Goal: Information Seeking & Learning: Learn about a topic

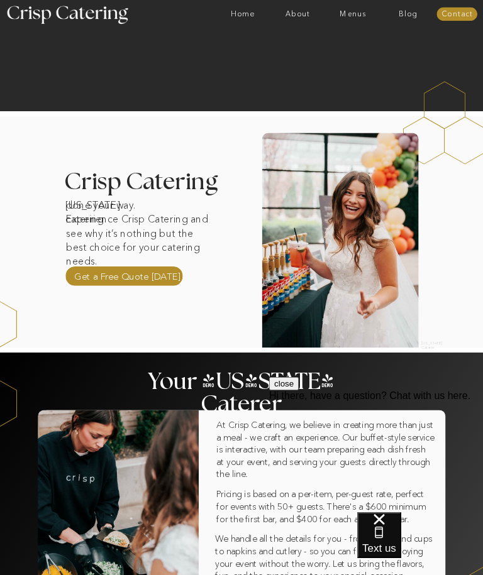
scroll to position [138, 0]
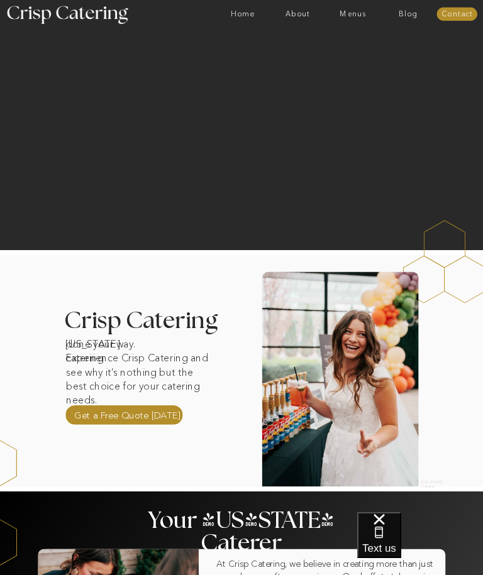
click at [353, 17] on nav "Menus" at bounding box center [352, 14] width 55 height 8
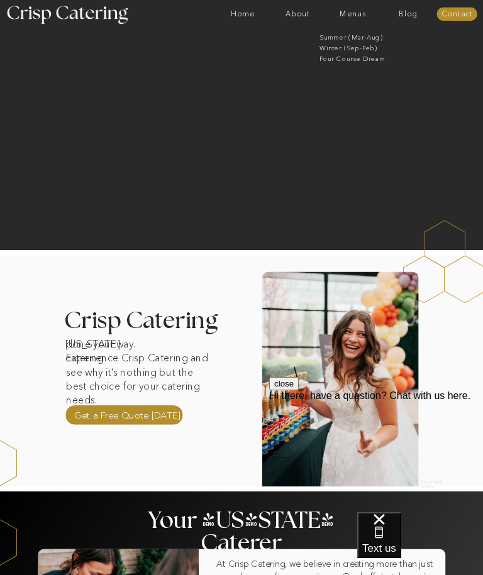
click at [366, 50] on nav "Winter (Sep-Feb)" at bounding box center [352, 47] width 66 height 8
click at [373, 62] on nav "Four Course Dream" at bounding box center [355, 58] width 72 height 8
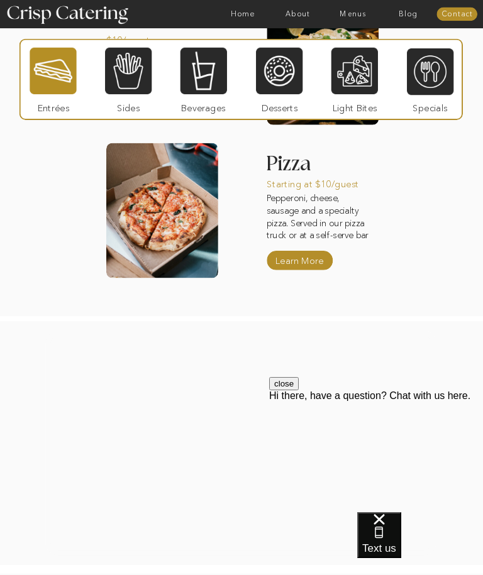
scroll to position [1274, 0]
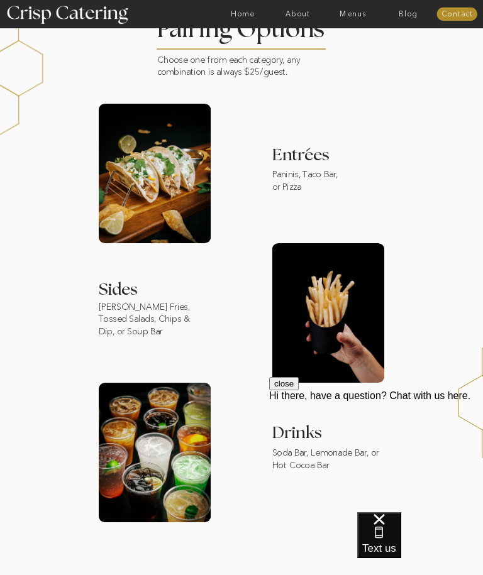
scroll to position [647, 0]
